Goal: Task Accomplishment & Management: Complete application form

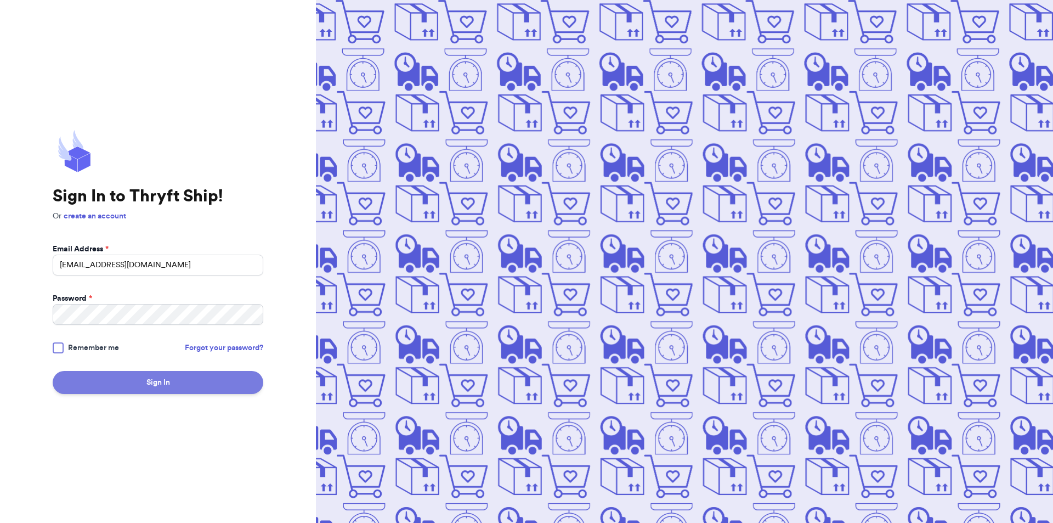
click at [164, 377] on button "Sign In" at bounding box center [158, 382] width 211 height 23
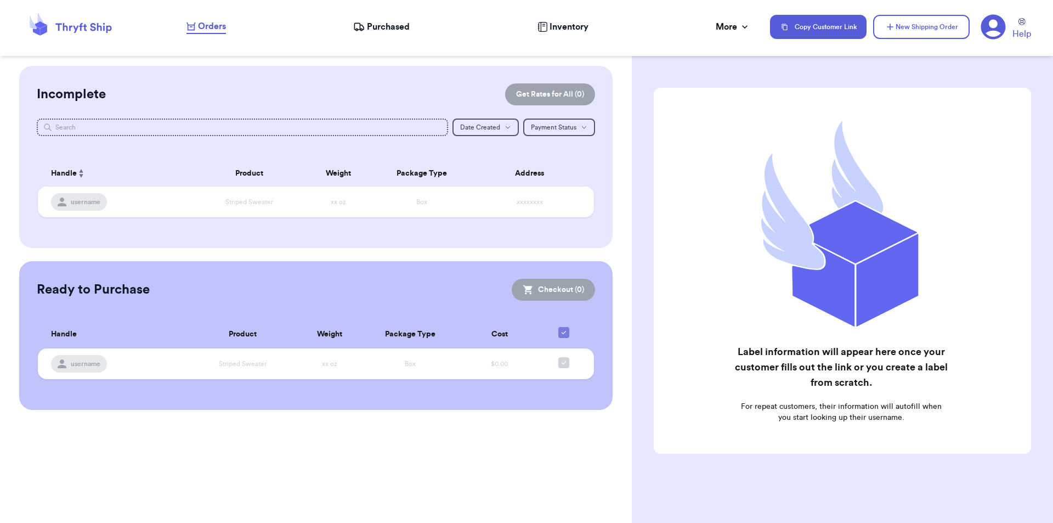
click at [371, 30] on span "Purchased" at bounding box center [388, 26] width 43 height 13
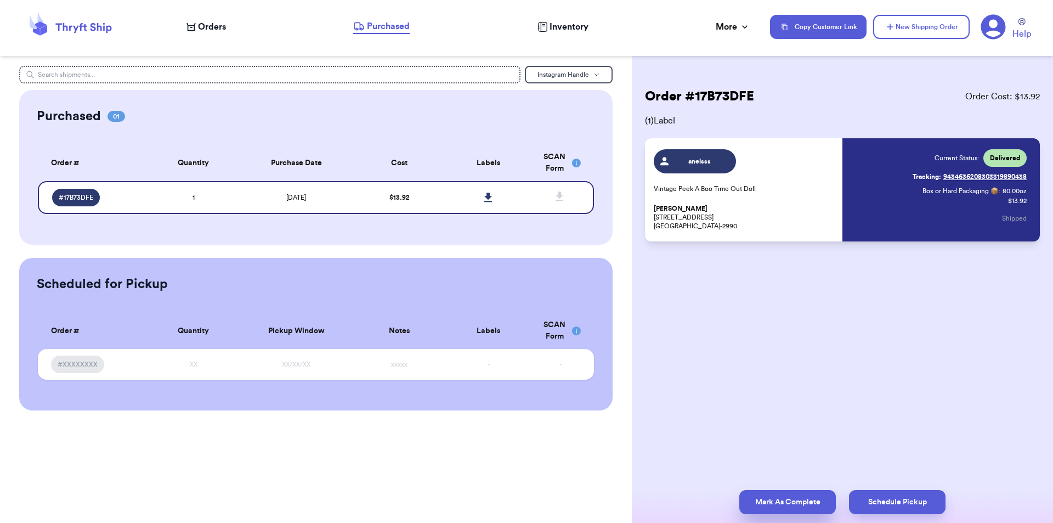
click at [800, 498] on button "Mark As Complete" at bounding box center [787, 502] width 96 height 24
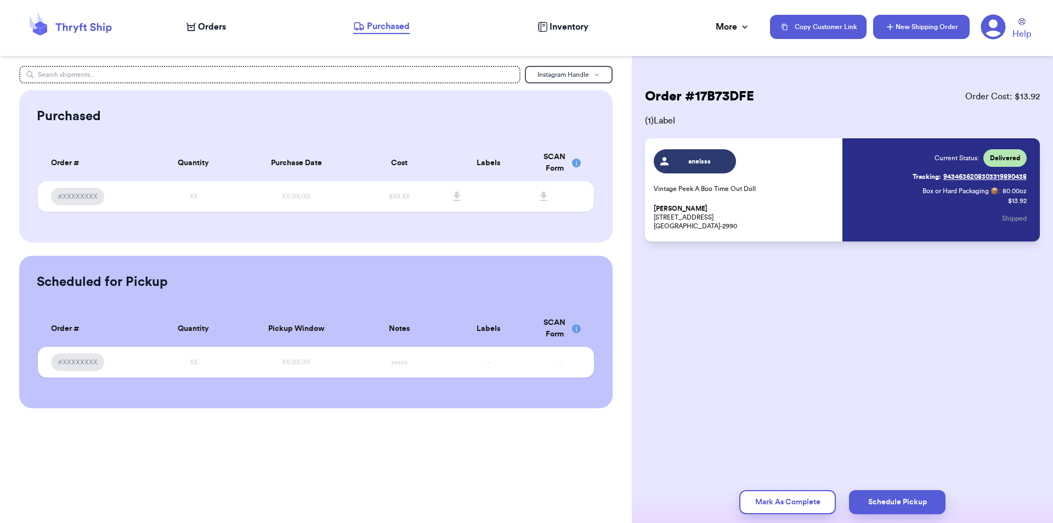
click at [910, 27] on button "New Shipping Order" at bounding box center [921, 27] width 96 height 24
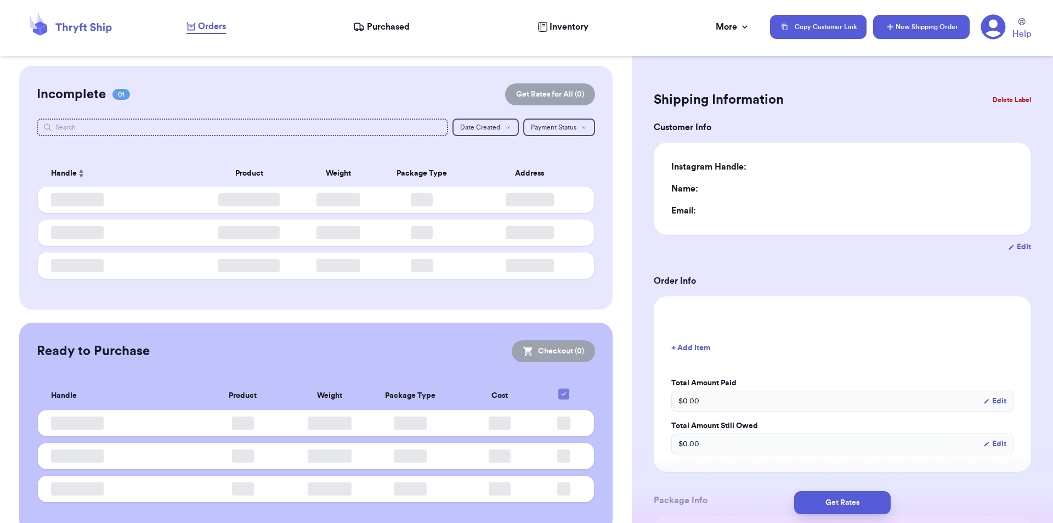
type input "0"
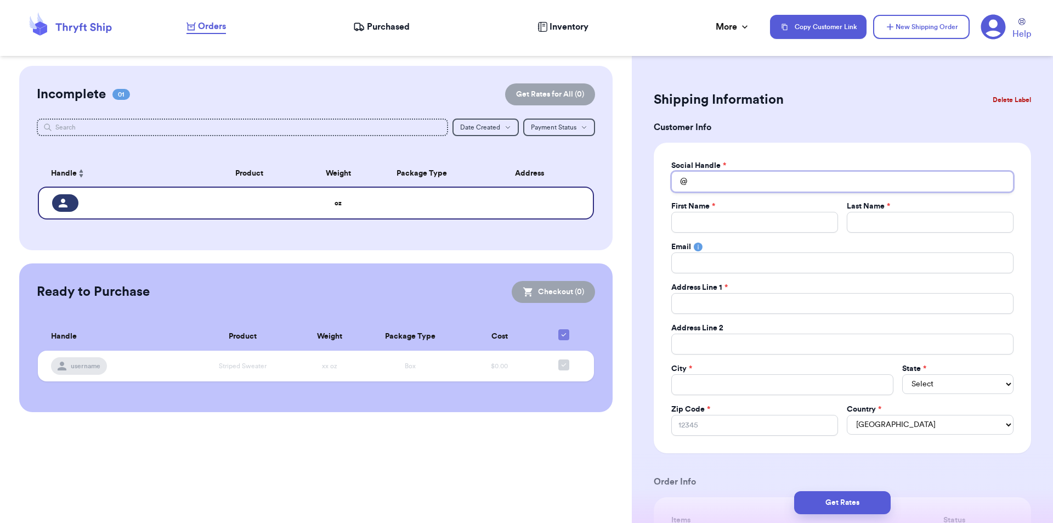
click at [701, 184] on input "Total Amount Paid" at bounding box center [842, 181] width 342 height 21
type input "a"
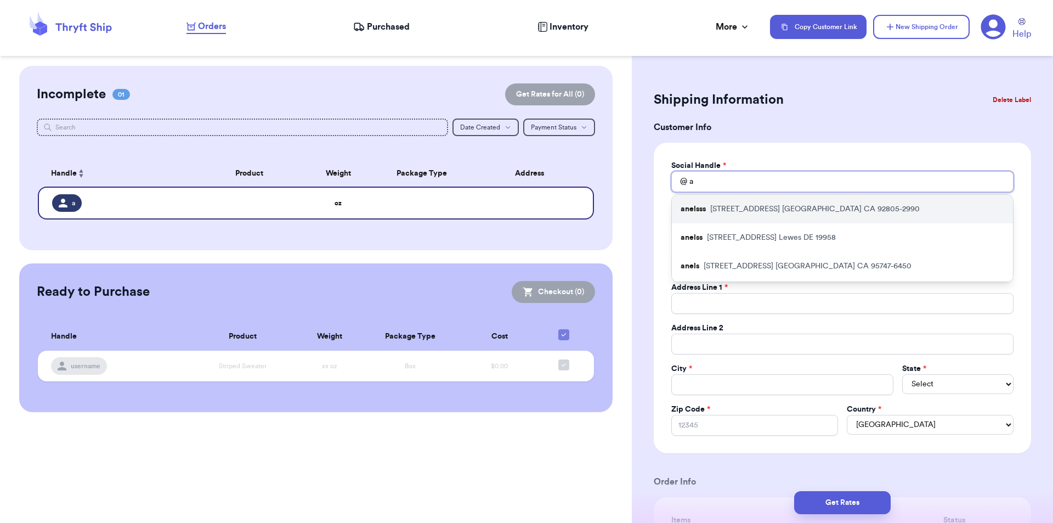
type input "a"
click at [719, 212] on p "[STREET_ADDRESS]" at bounding box center [814, 208] width 209 height 11
type input "anelsss"
type input "[PERSON_NAME]"
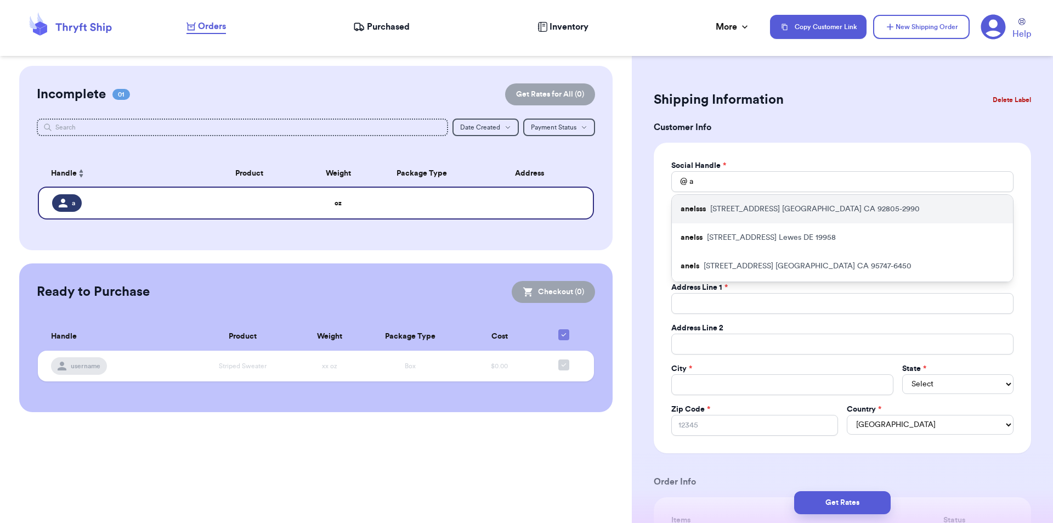
type input "[EMAIL_ADDRESS][DOMAIN_NAME]"
type input "[STREET_ADDRESS]"
type input "Unit 424"
type input "[GEOGRAPHIC_DATA]"
select select "CA"
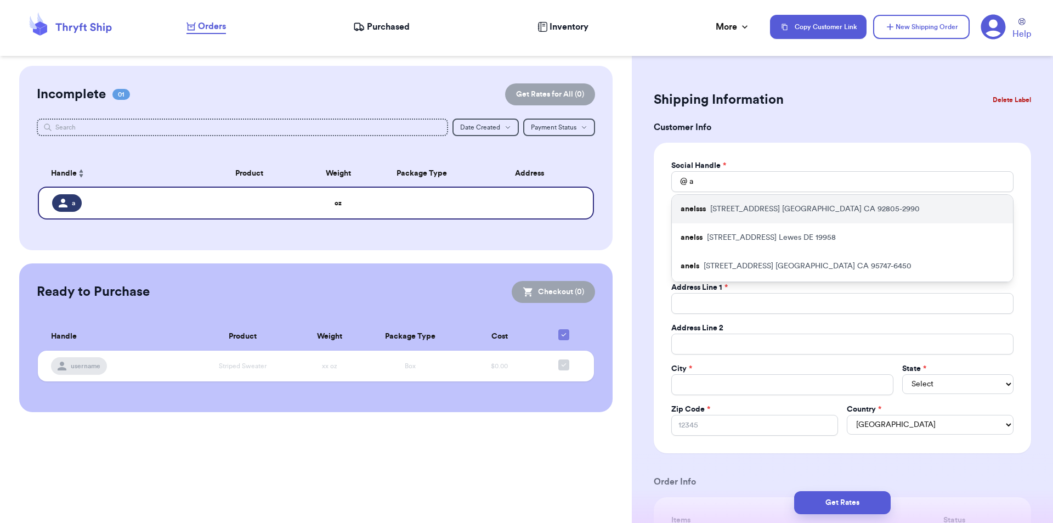
type input "92805-2990"
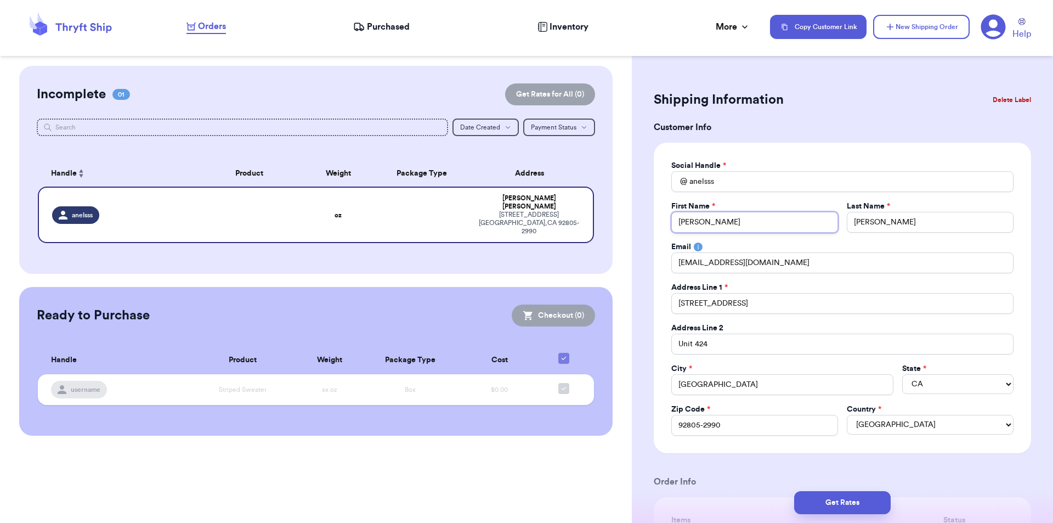
drag, startPoint x: 716, startPoint y: 218, endPoint x: 621, endPoint y: 196, distance: 98.0
click at [617, 212] on div "Customer Link New Order Incomplete 01 Get Rates for All ( 0 ) Get Rates for All…" at bounding box center [526, 261] width 1053 height 523
type input "F"
type input "Fo"
type input "For"
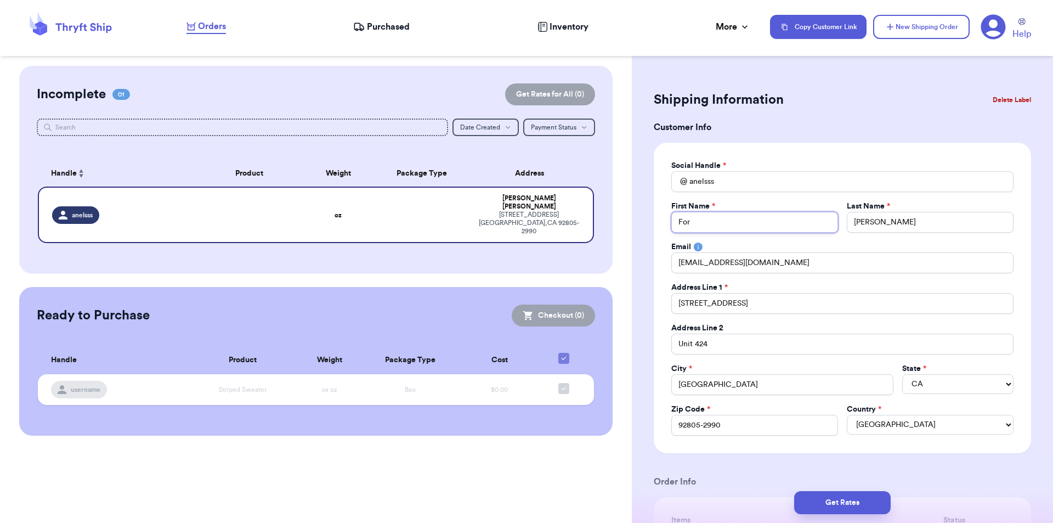
type input "Fore"
type input "Fores"
type input "Forest"
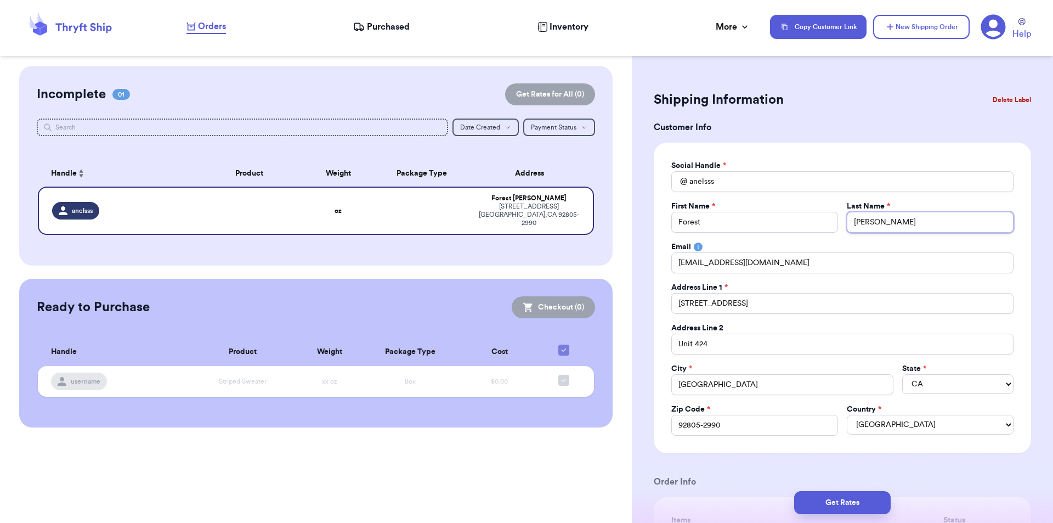
type input "G"
type input "Ge"
type input "Gem"
drag, startPoint x: 748, startPoint y: 305, endPoint x: 673, endPoint y: 305, distance: 75.7
click at [673, 305] on input "[STREET_ADDRESS]" at bounding box center [842, 303] width 342 height 21
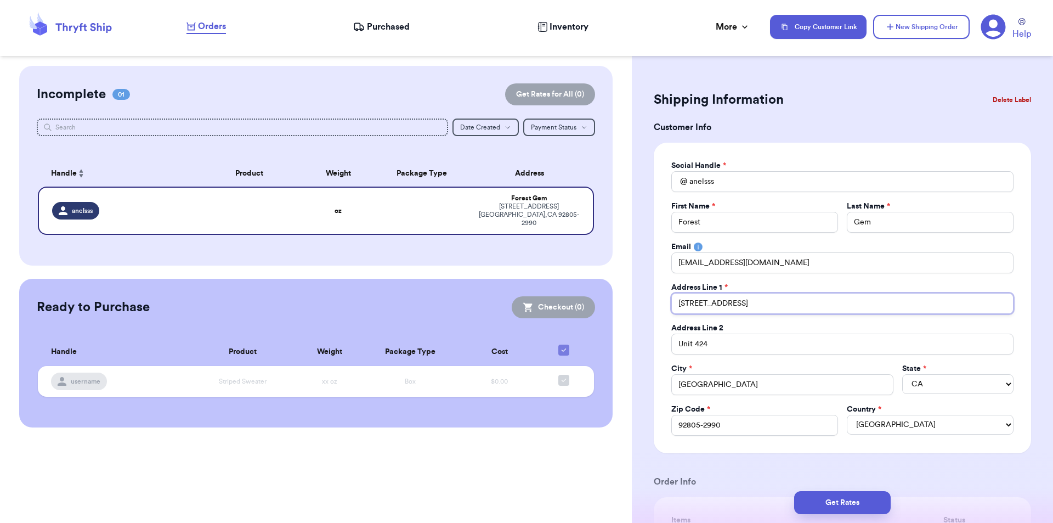
type input "2"
type input "26"
type input "260"
type input "2602"
type input "26020"
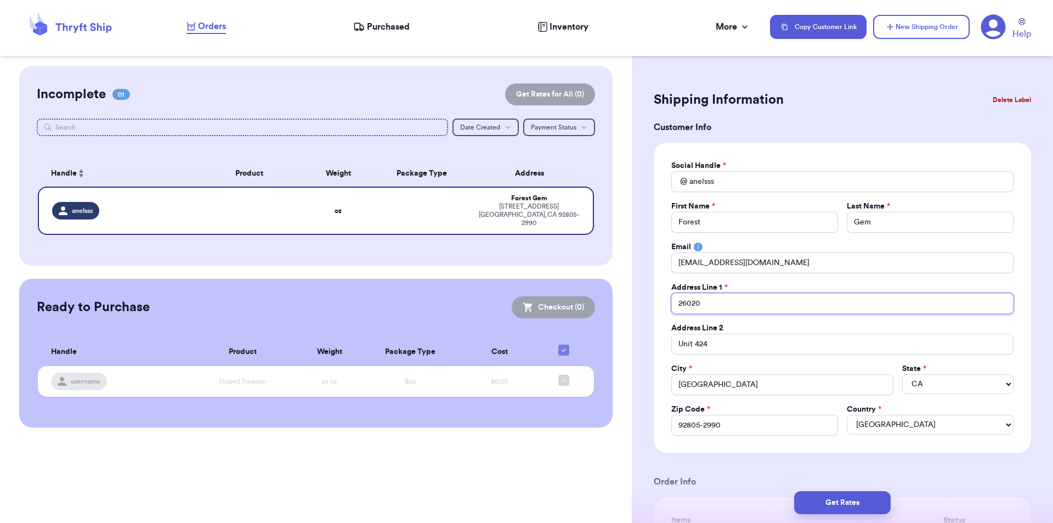
type input "26020"
type input "26020 H"
type input "26020 Hi"
type input "26020 Hil"
type input "[GEOGRAPHIC_DATA]"
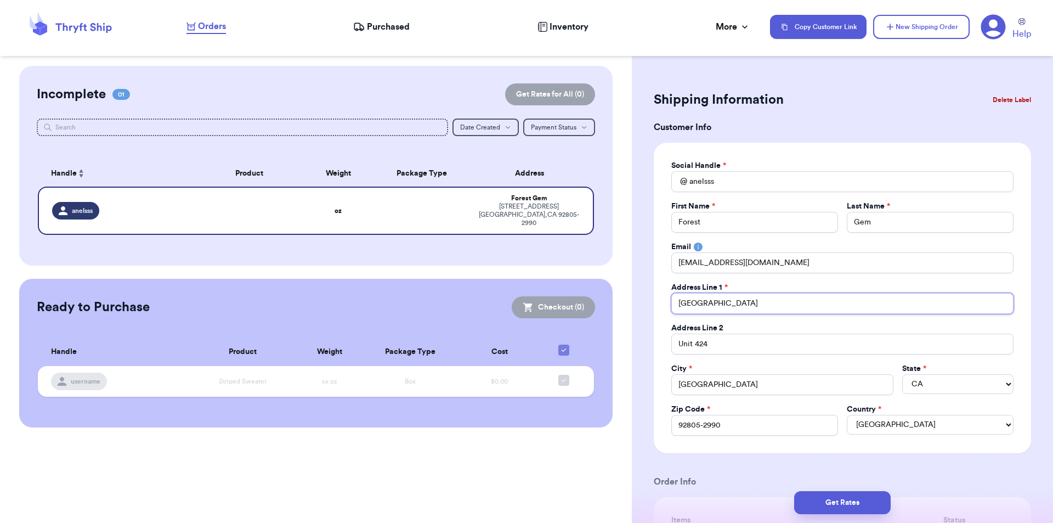
type input "[GEOGRAPHIC_DATA]"
type input "26020 Hill a"
type input "26020 Hill an"
type input "26020 Hill and"
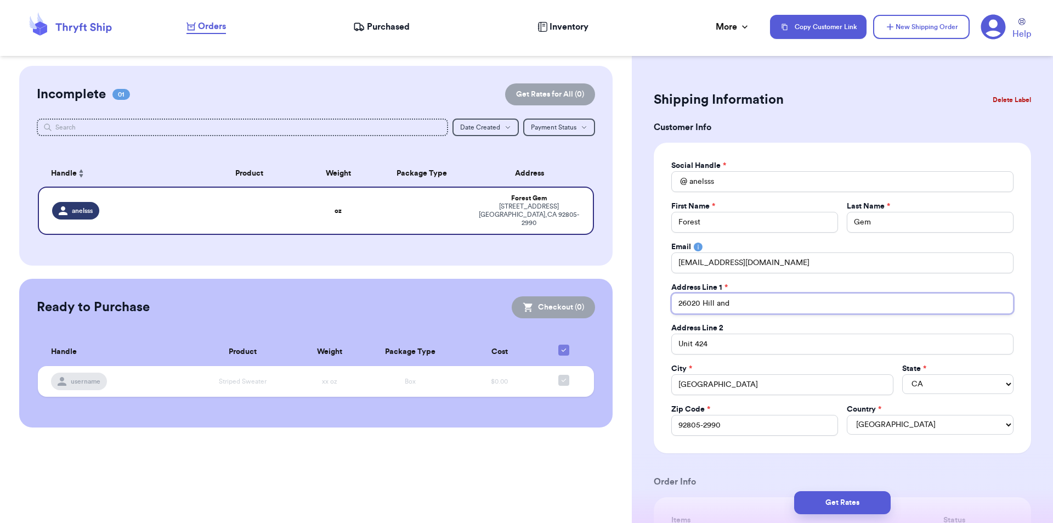
type input "26020 Hill and D"
type input "26020 Hill and Da"
type input "26020 Hill and Dal"
type input "26020 Hill and [PERSON_NAME]"
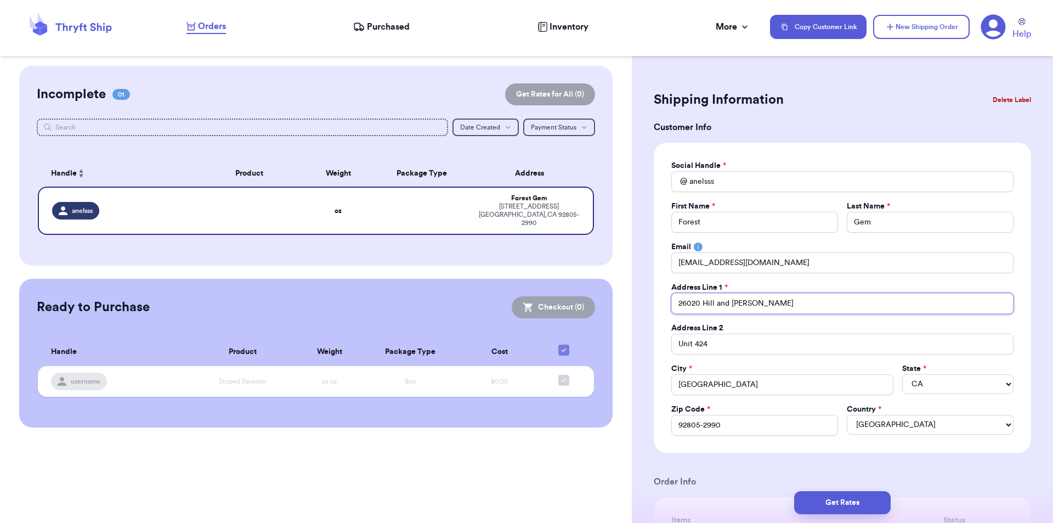
type input "26020 Hill and [PERSON_NAME]"
type input "[GEOGRAPHIC_DATA][PERSON_NAME]"
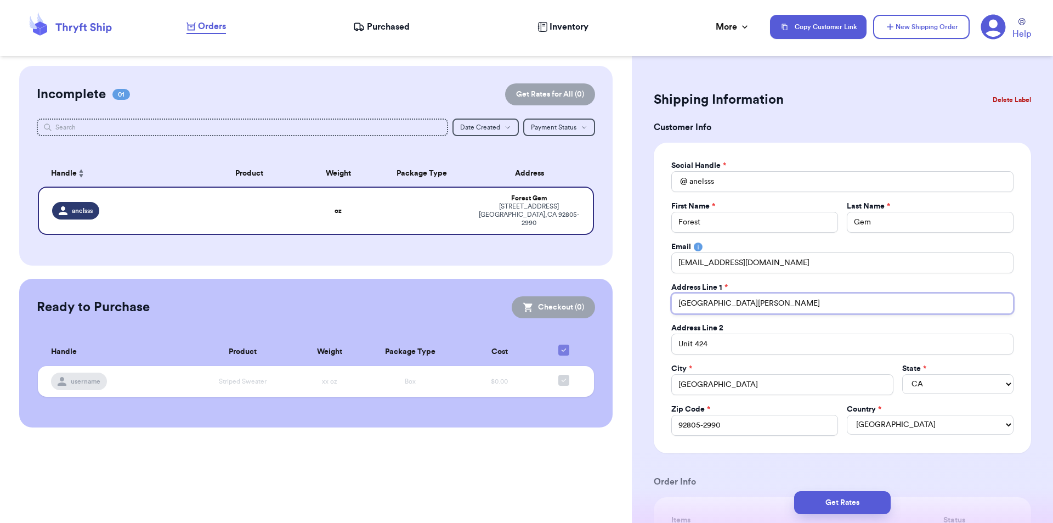
type input "[GEOGRAPHIC_DATA][PERSON_NAME]"
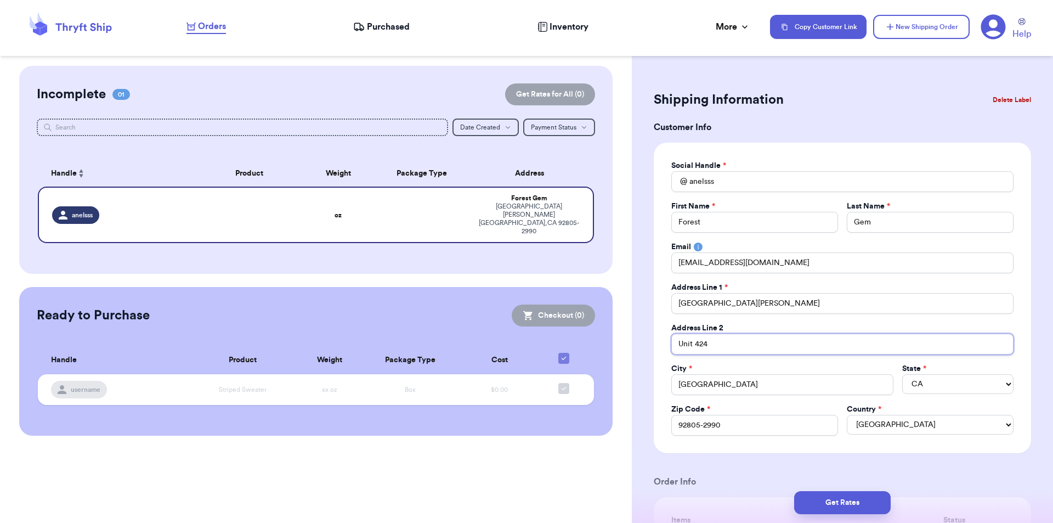
drag, startPoint x: 729, startPoint y: 344, endPoint x: 649, endPoint y: 337, distance: 81.0
drag, startPoint x: 716, startPoint y: 387, endPoint x: 626, endPoint y: 376, distance: 90.5
click at [626, 376] on div "Customer Link New Order Incomplete 01 Get Rates for All ( 0 ) Get Rates for All…" at bounding box center [526, 261] width 1053 height 523
type input "S"
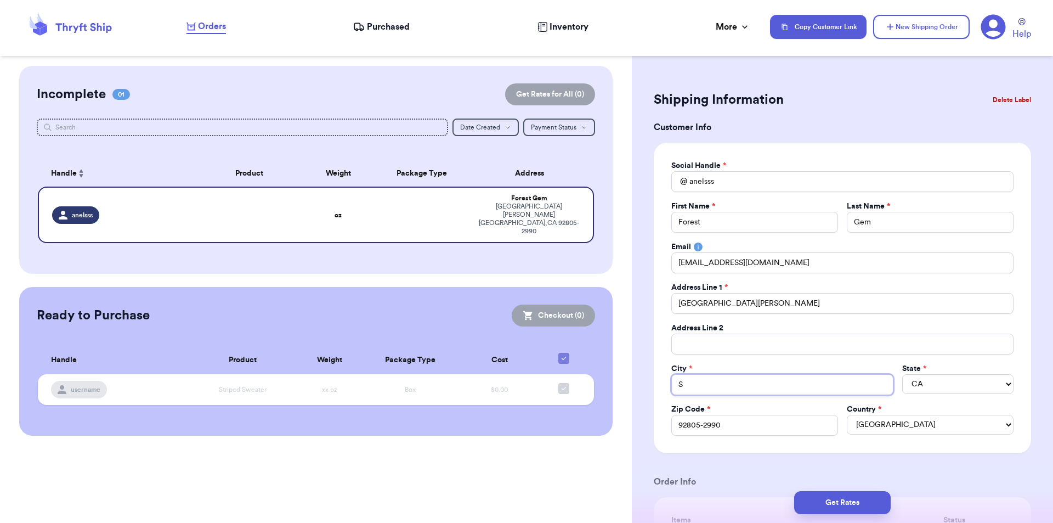
type input "Sp"
type input "Spl"
type input "Sple"
type input "Splen"
type input "Splend"
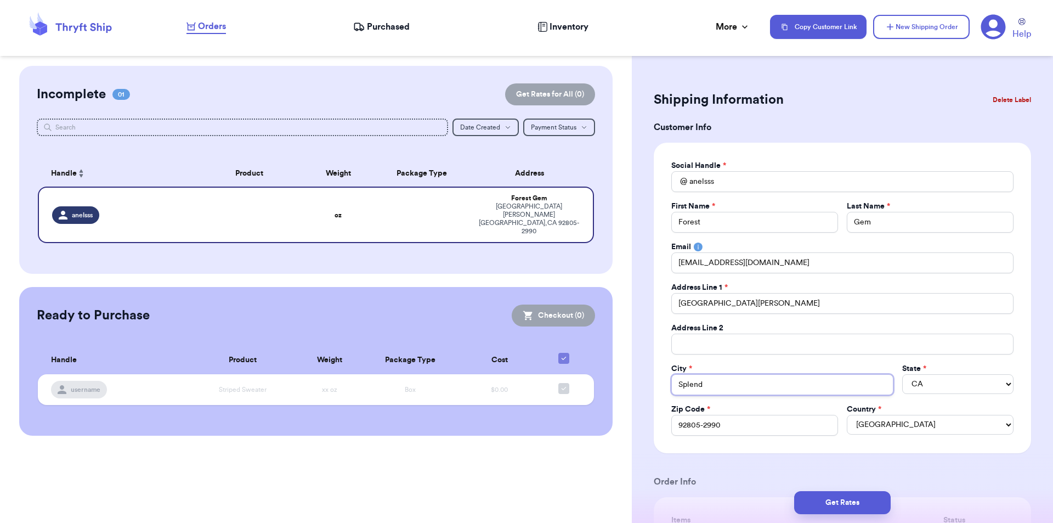
type input "Splendo"
type input "Splendor"
type input "Splendora"
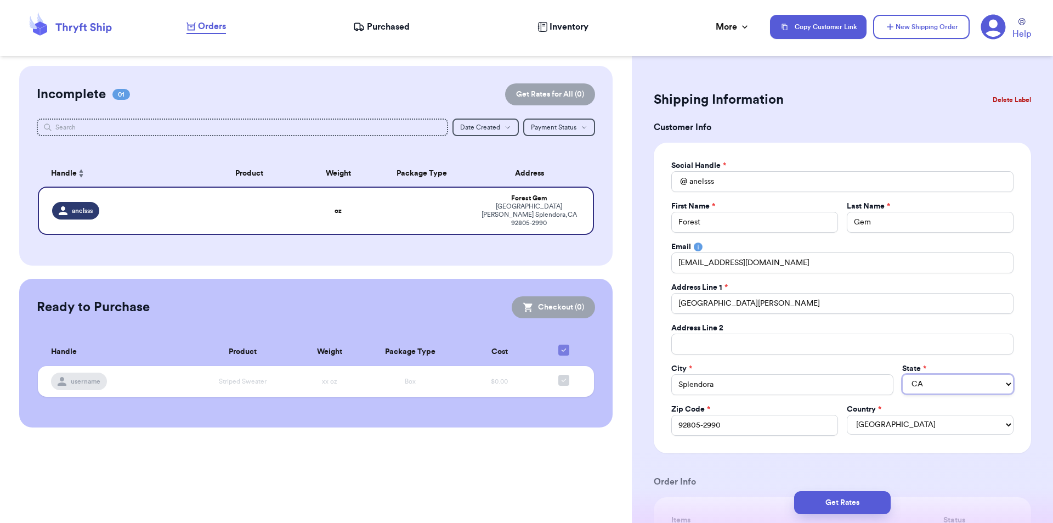
select select "TN"
select select "[GEOGRAPHIC_DATA]"
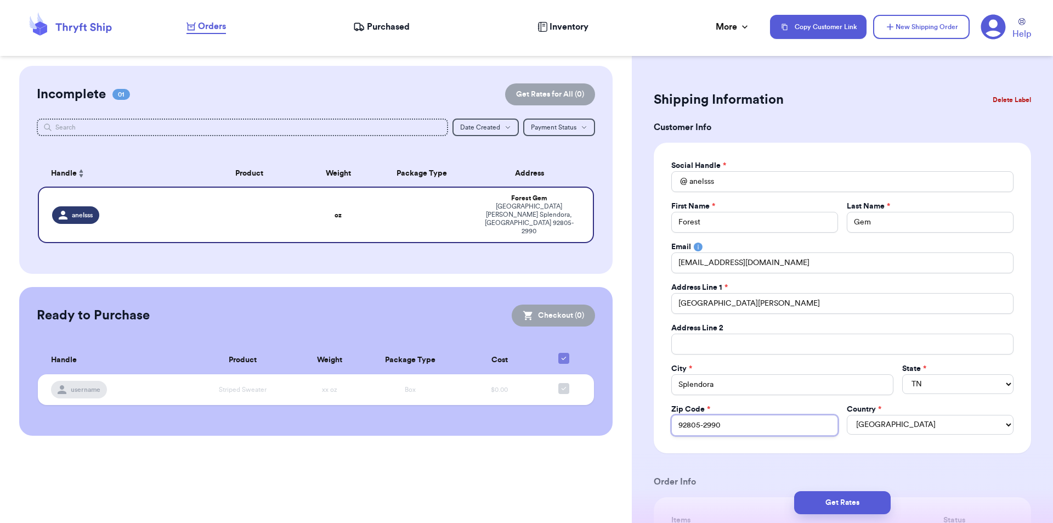
drag, startPoint x: 752, startPoint y: 426, endPoint x: 649, endPoint y: 428, distance: 103.6
type input "7"
type input "77"
type input "773"
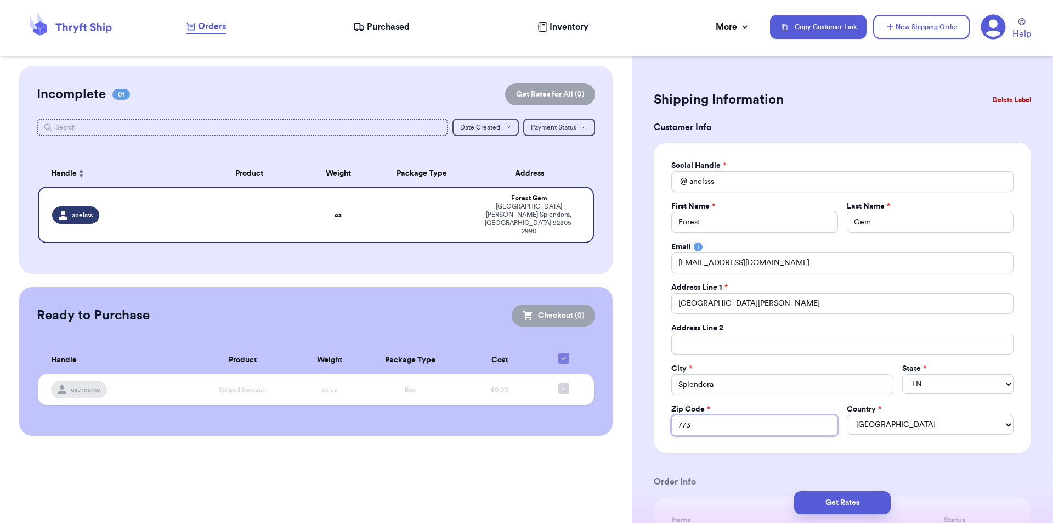
type input "7737"
type input "77372"
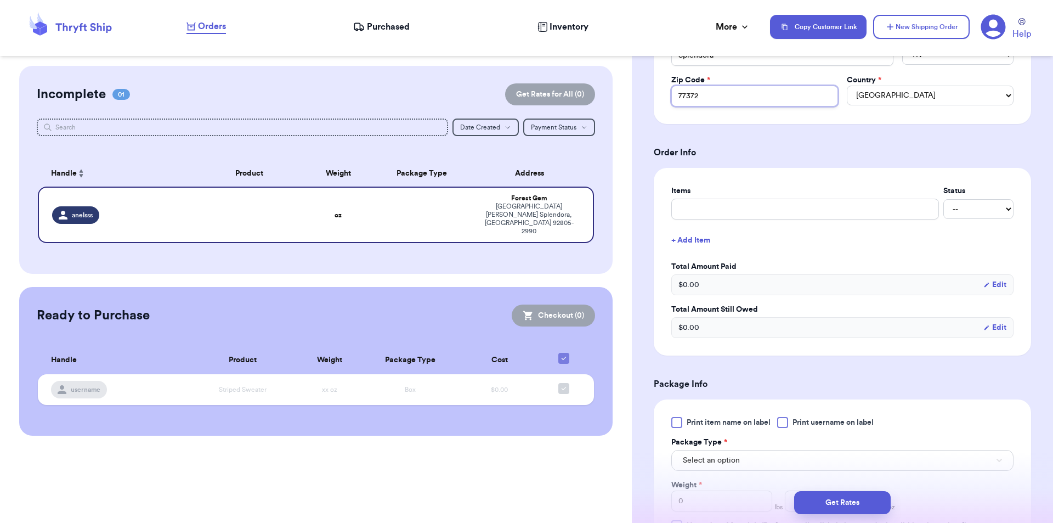
type input "77372"
click at [743, 457] on button "Select an option" at bounding box center [842, 460] width 342 height 21
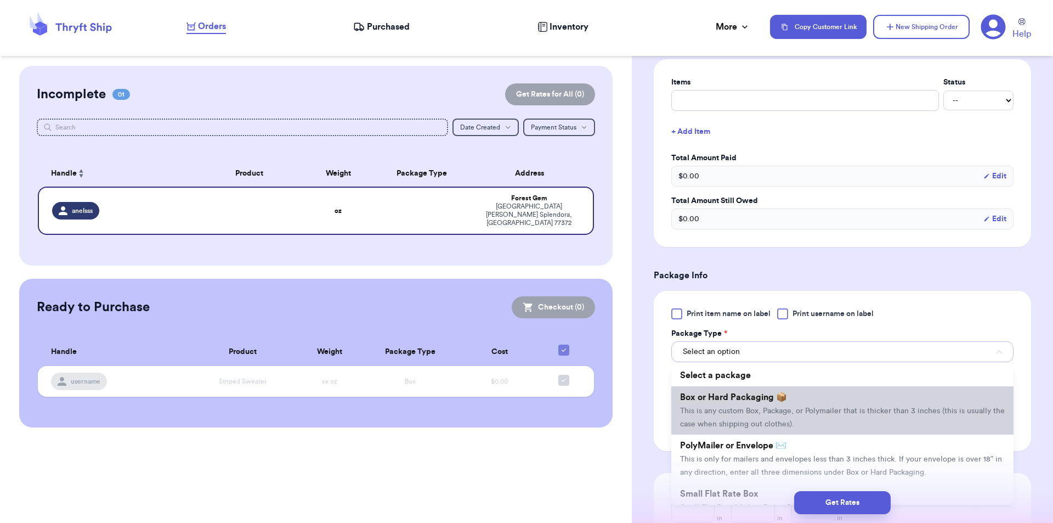
scroll to position [439, 0]
click at [746, 406] on span "This is any custom Box, Package, or Polymailer that is thicker than 3 inches (t…" at bounding box center [842, 416] width 325 height 21
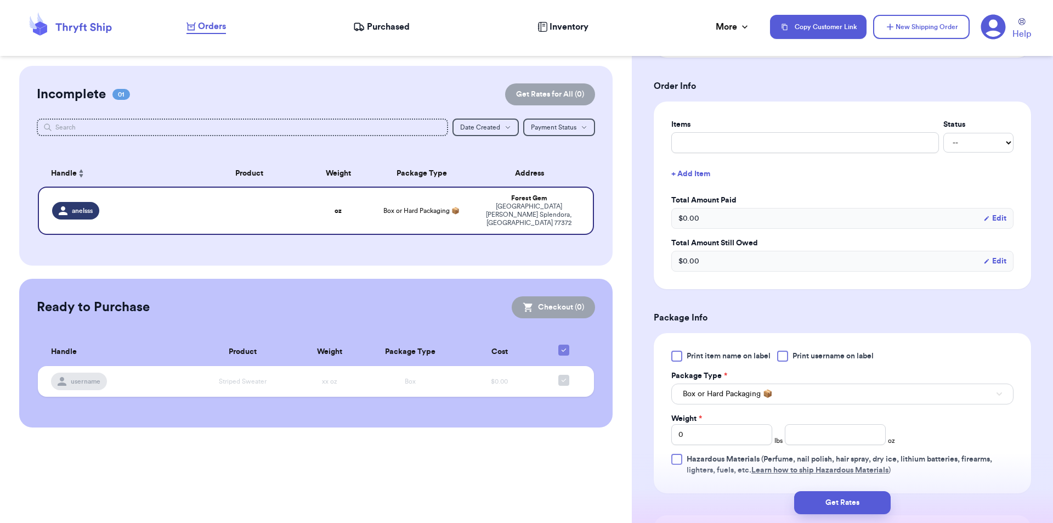
scroll to position [329, 0]
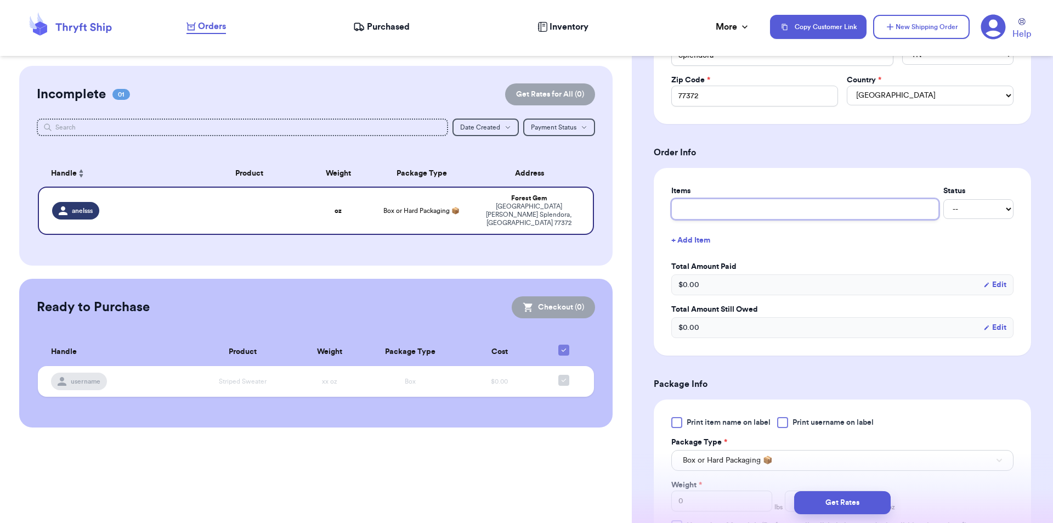
click at [699, 207] on input "text" at bounding box center [805, 208] width 268 height 21
type input "v"
type input "vI"
type input "vIN"
type input "vINT"
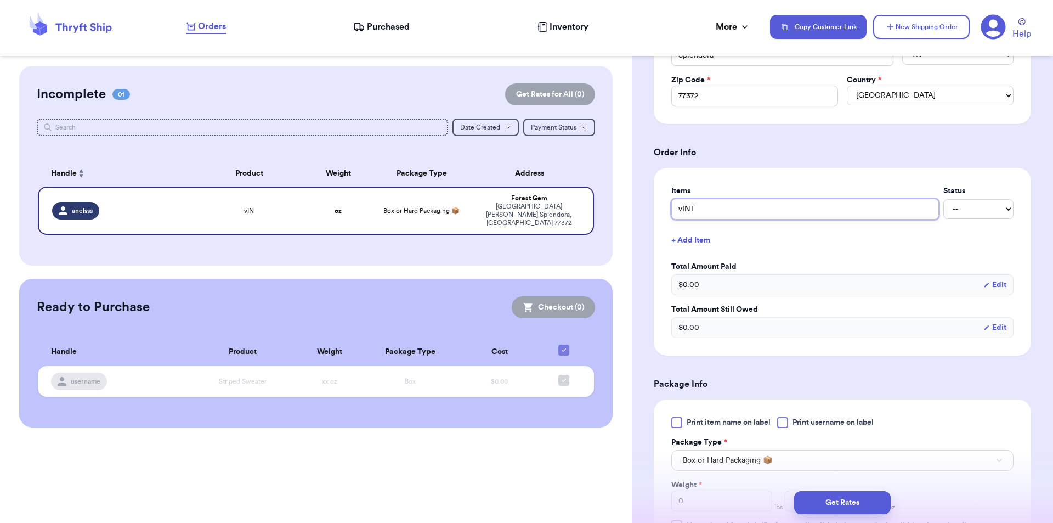
type input "vIN"
type input "vI"
type input "v"
type input "V"
type input "Vi"
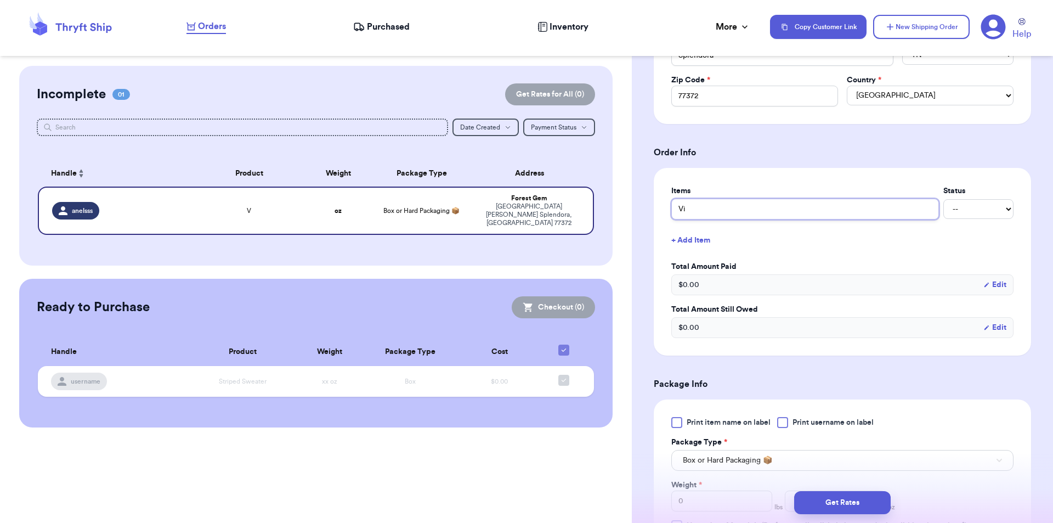
type input "Vin"
type input "Vint"
type input "Vinta"
type input "Vintag"
type input "Vintage"
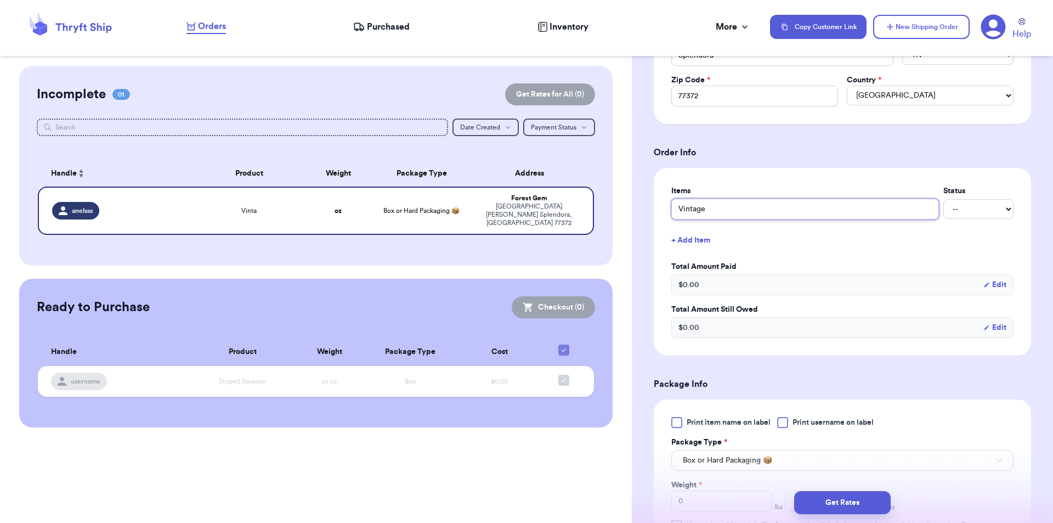
type input "Vintage"
type input "Vintage P"
type input "Vintage Pl"
type input "Vintage Pla"
type input "Vintage Play"
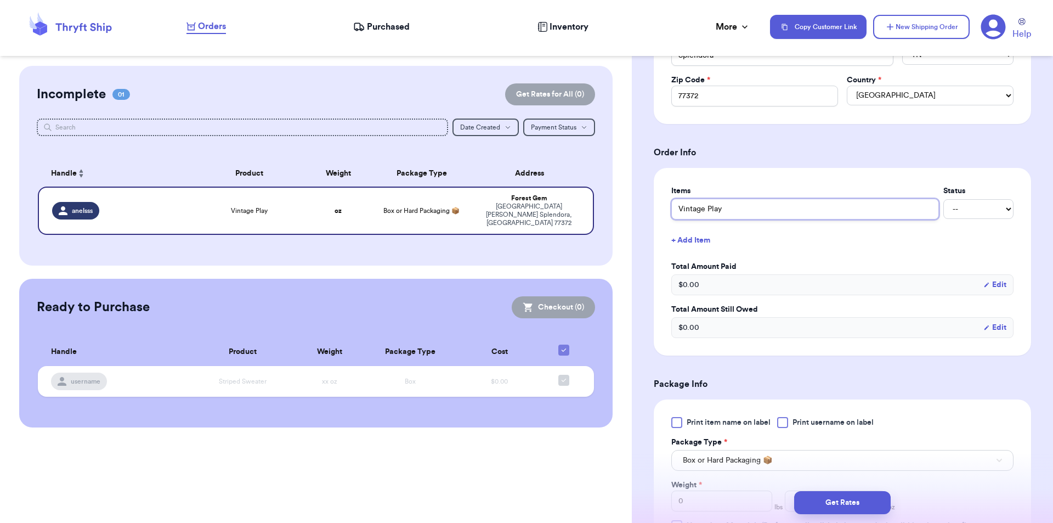
type input "Vintage Playm"
type input "Vintage Playmo"
type input "Vintage Playmob"
type input "Vintage Playmobi"
type input "Vintage Playmobil"
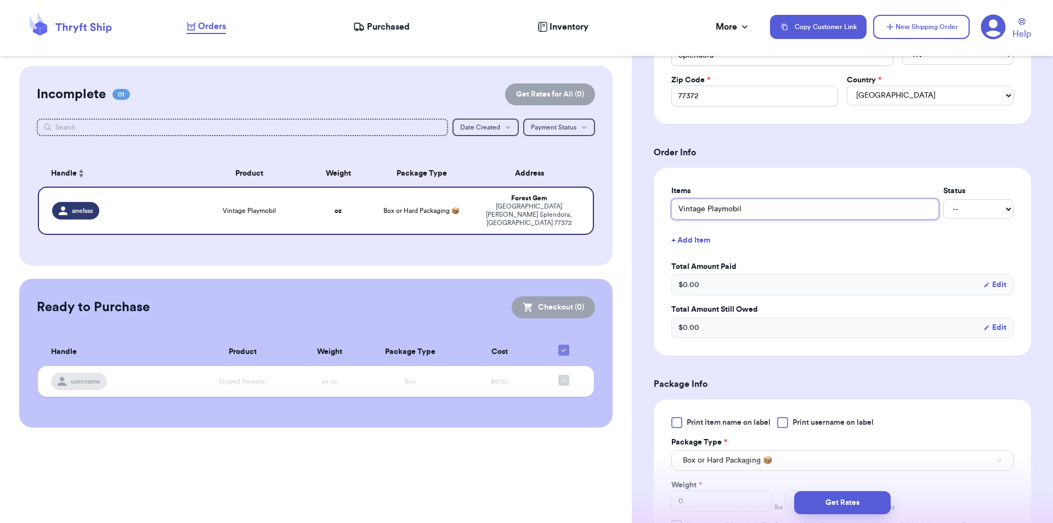
type input "Vintage Playmobil"
type input "Vintage Playmobil L"
type input "Vintage Playmobil Lot"
click at [836, 507] on button "Get Rates" at bounding box center [842, 502] width 96 height 23
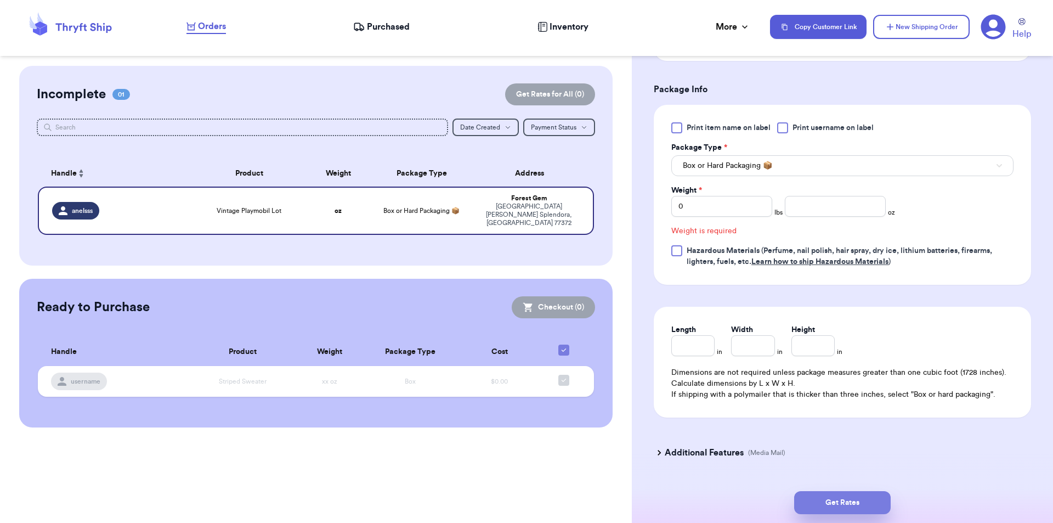
scroll to position [390, 0]
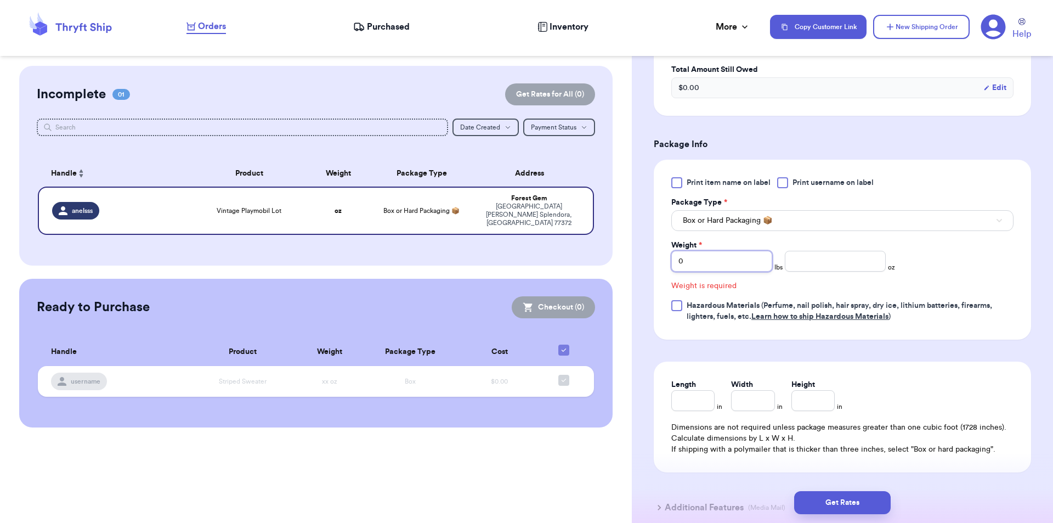
drag, startPoint x: 688, startPoint y: 258, endPoint x: 679, endPoint y: 260, distance: 9.6
click at [679, 259] on input "0" at bounding box center [721, 261] width 101 height 21
type input "6"
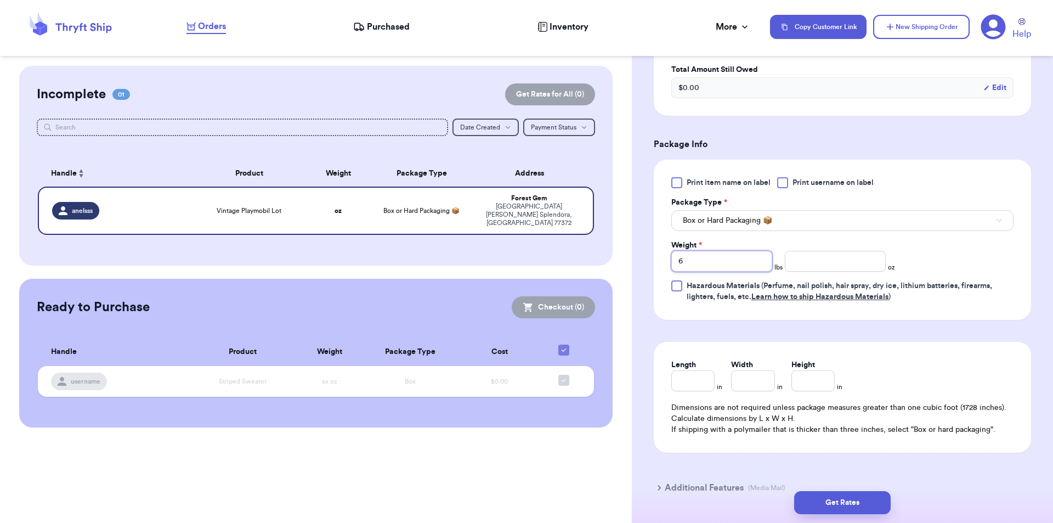
type input "6"
click at [790, 261] on input "number" at bounding box center [835, 261] width 101 height 21
type input "0"
click at [847, 506] on button "Get Rates" at bounding box center [842, 502] width 96 height 23
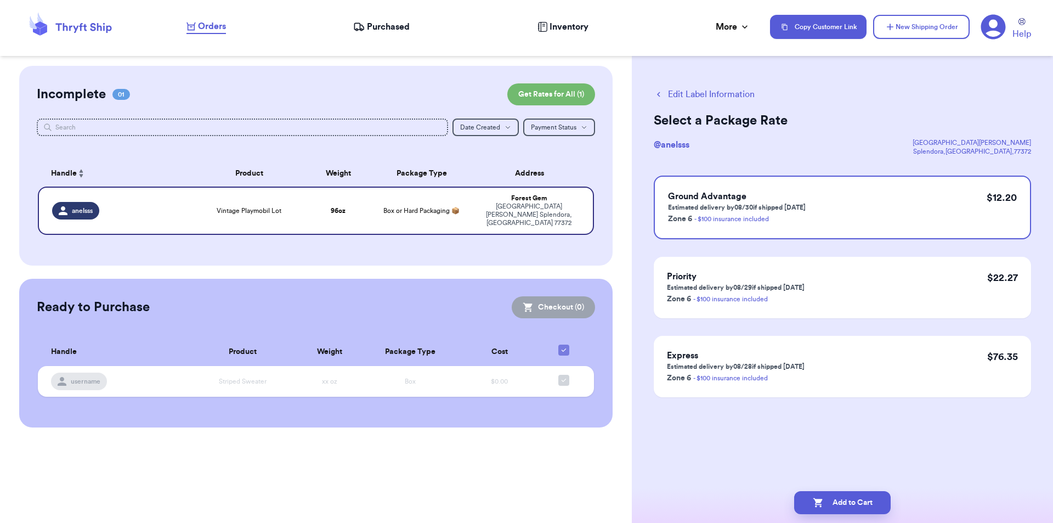
scroll to position [0, 0]
click at [657, 95] on icon "button" at bounding box center [659, 94] width 10 height 10
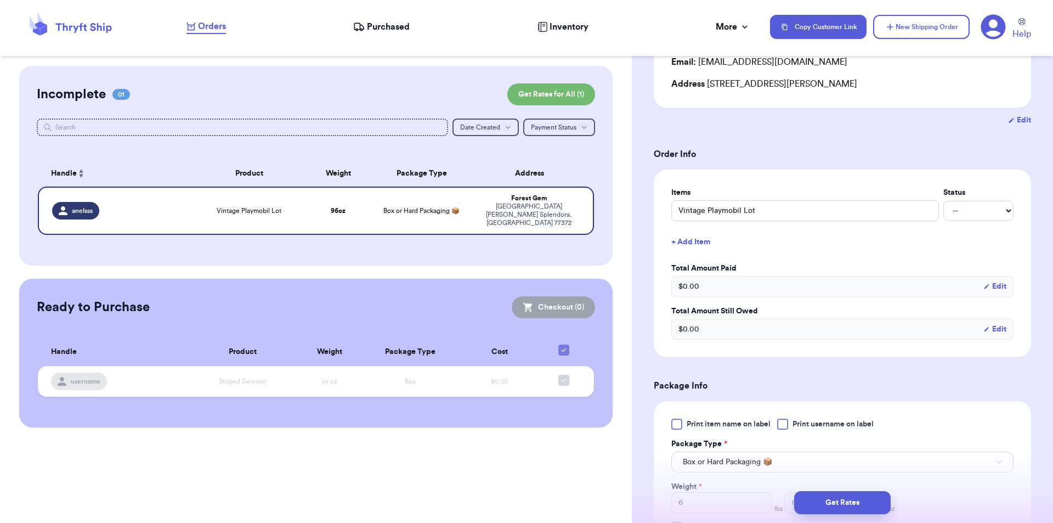
scroll to position [329, 0]
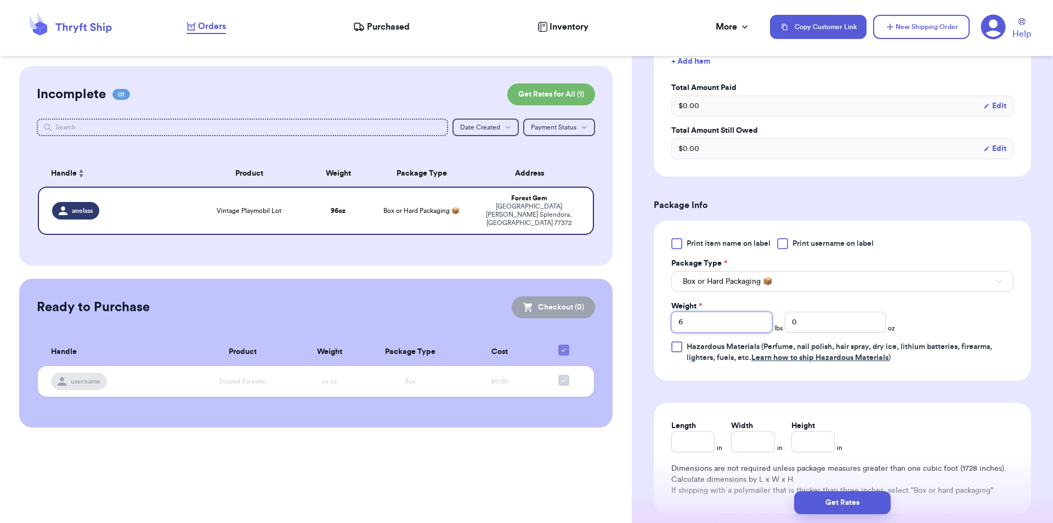
drag, startPoint x: 682, startPoint y: 324, endPoint x: 674, endPoint y: 325, distance: 8.2
click at [674, 325] on input "6" at bounding box center [721, 321] width 101 height 21
type input "8"
click at [867, 504] on button "Get Rates" at bounding box center [842, 502] width 96 height 23
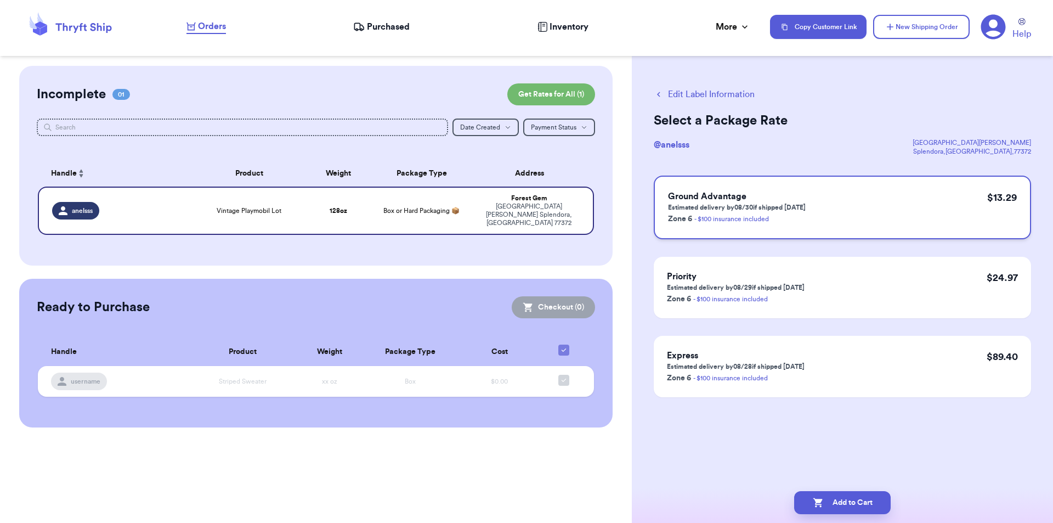
scroll to position [0, 0]
click at [850, 501] on button "Add to Cart" at bounding box center [842, 502] width 96 height 23
checkbox input "true"
